Goal: Information Seeking & Learning: Learn about a topic

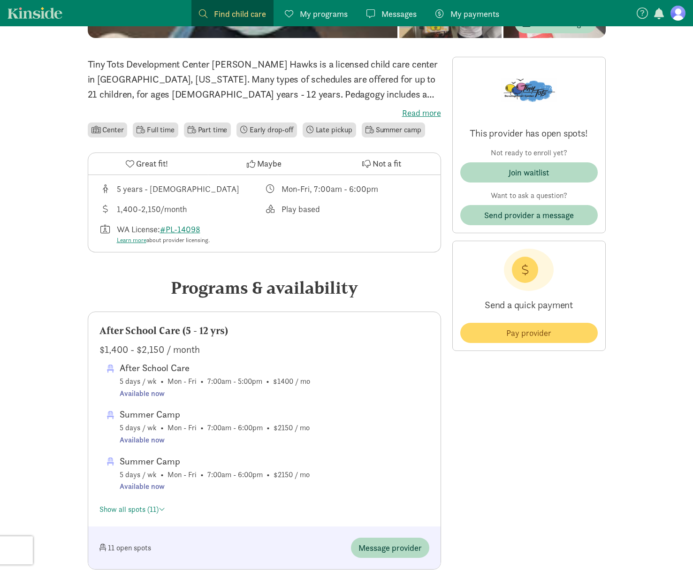
scroll to position [263, 0]
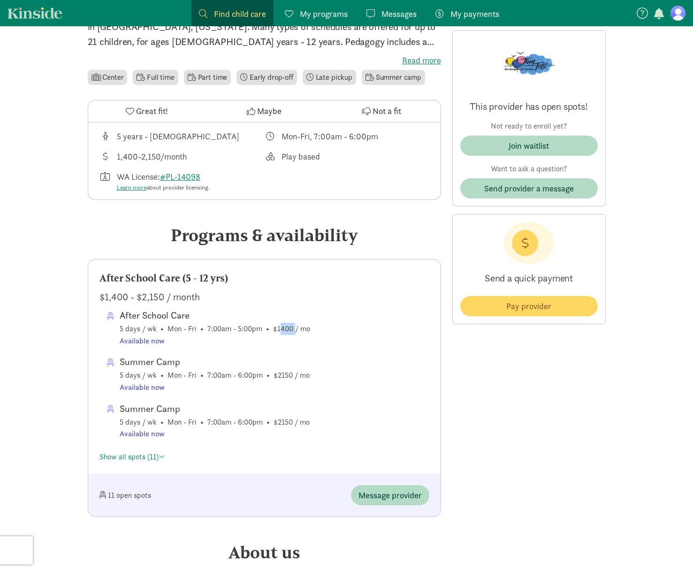
drag, startPoint x: 276, startPoint y: 331, endPoint x: 293, endPoint y: 328, distance: 17.6
click at [293, 328] on span "After School Care 5 days / wk • Mon - Fri • 7:00am - 5:00pm • $1400 / mo Availa…" at bounding box center [215, 327] width 191 height 39
click at [238, 329] on span "After School Care 5 days / wk • Mon - Fri • 7:00am - 5:00pm • $1400 / mo Availa…" at bounding box center [215, 327] width 191 height 39
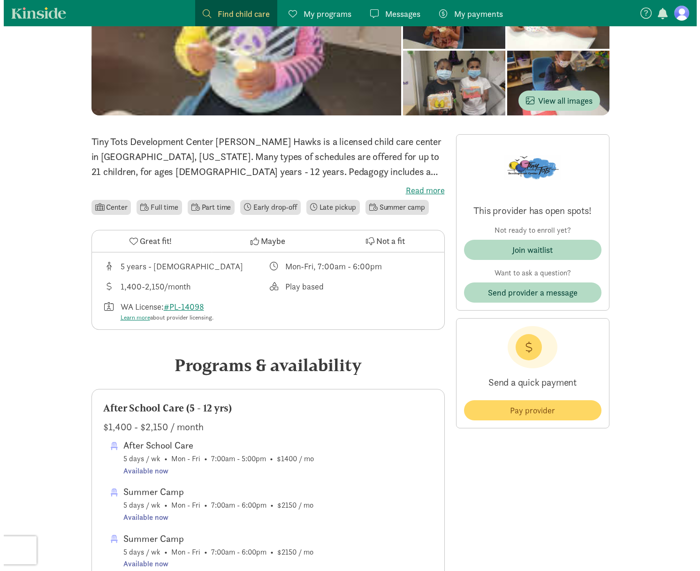
scroll to position [0, 0]
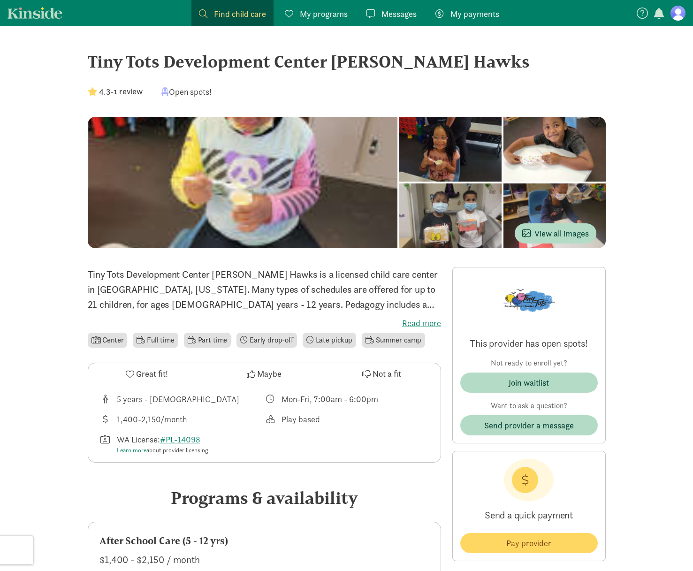
click at [216, 12] on span "Find child care" at bounding box center [240, 14] width 52 height 13
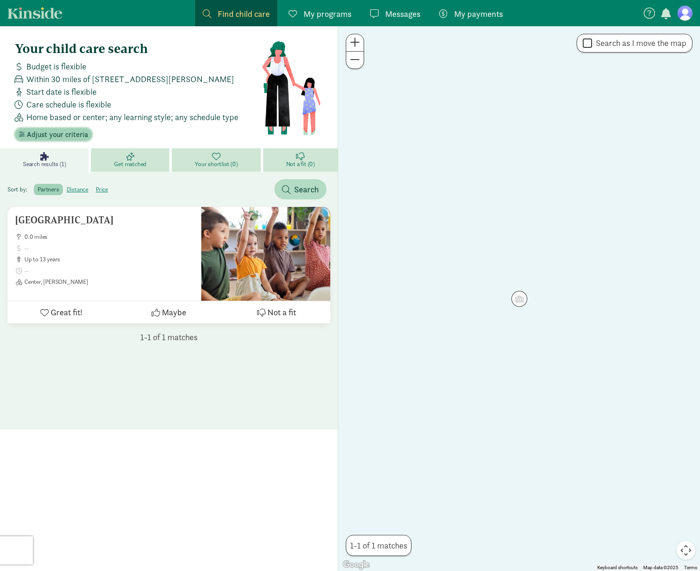
click at [36, 136] on span "Adjust your criteria" at bounding box center [58, 134] width 62 height 11
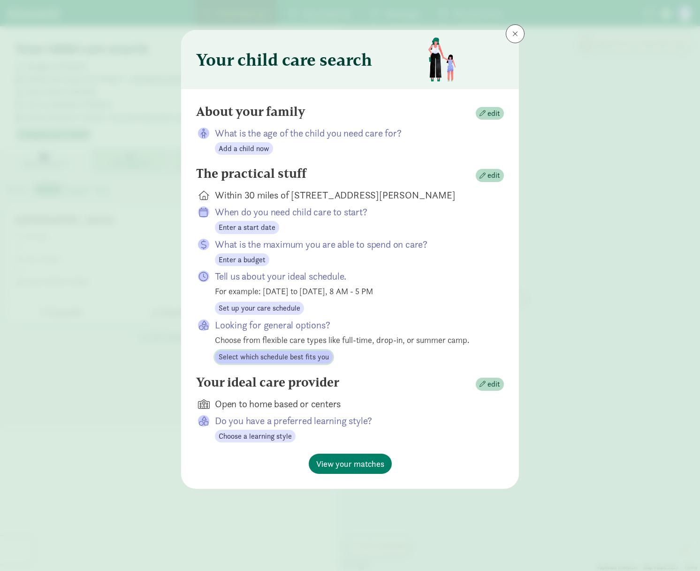
click at [253, 354] on span "Select which schedule best fits you" at bounding box center [274, 357] width 110 height 11
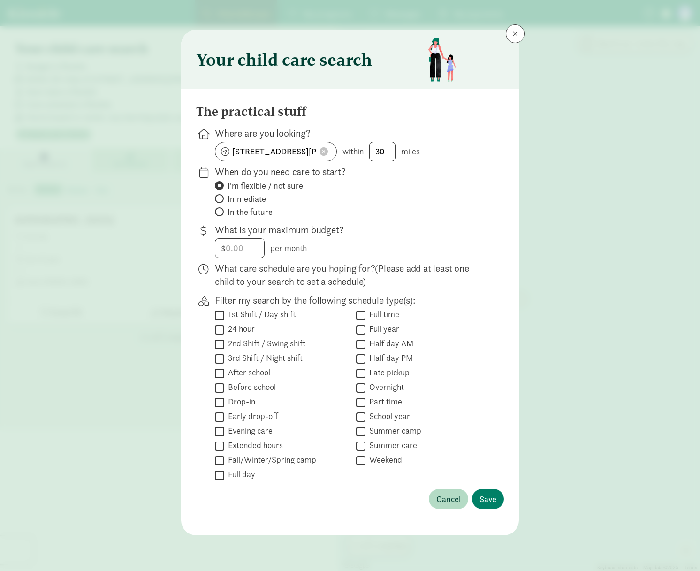
click at [220, 372] on input "After school" at bounding box center [219, 373] width 9 height 13
checkbox input "true"
drag, startPoint x: 385, startPoint y: 152, endPoint x: 374, endPoint y: 152, distance: 11.7
click at [374, 152] on input "30" at bounding box center [382, 151] width 25 height 19
type input "10"
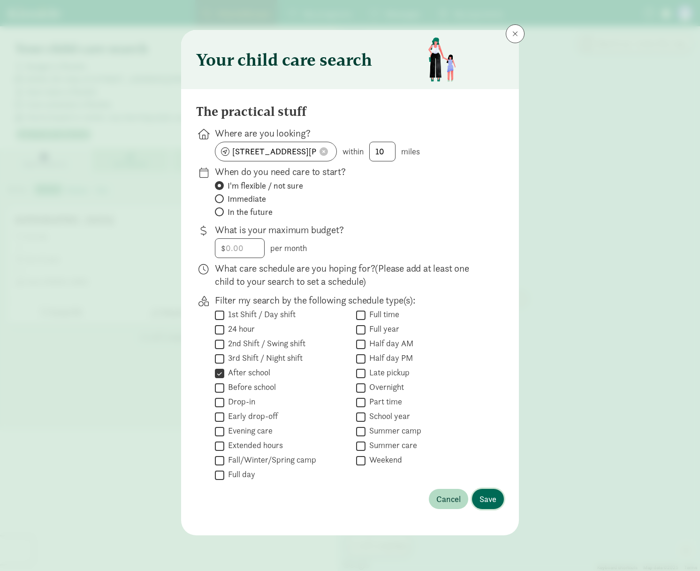
click at [479, 499] on button "Save" at bounding box center [488, 499] width 32 height 20
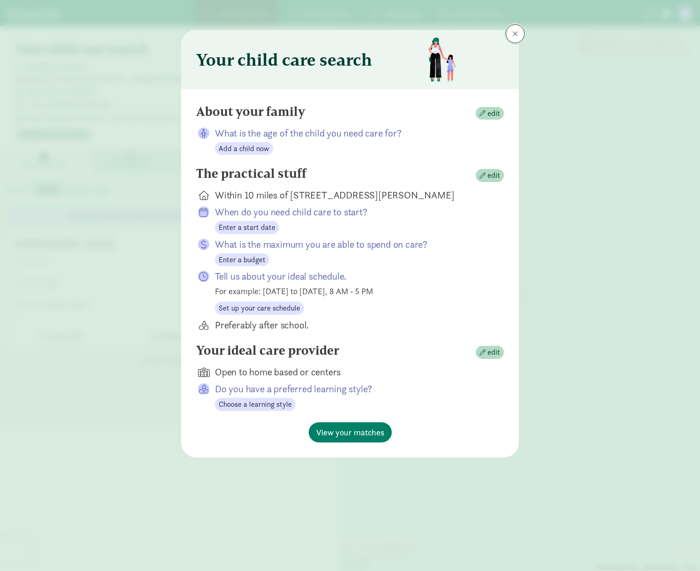
click at [516, 29] on button at bounding box center [515, 33] width 19 height 19
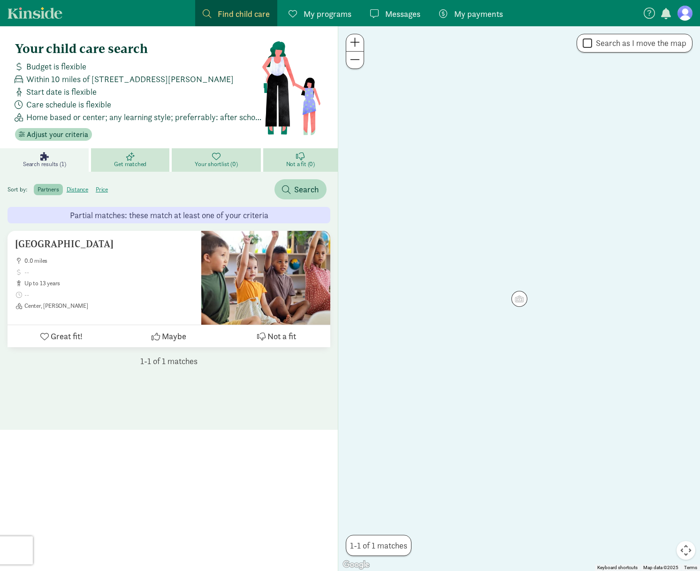
click at [356, 65] on span at bounding box center [355, 59] width 10 height 11
